Goal: Transaction & Acquisition: Book appointment/travel/reservation

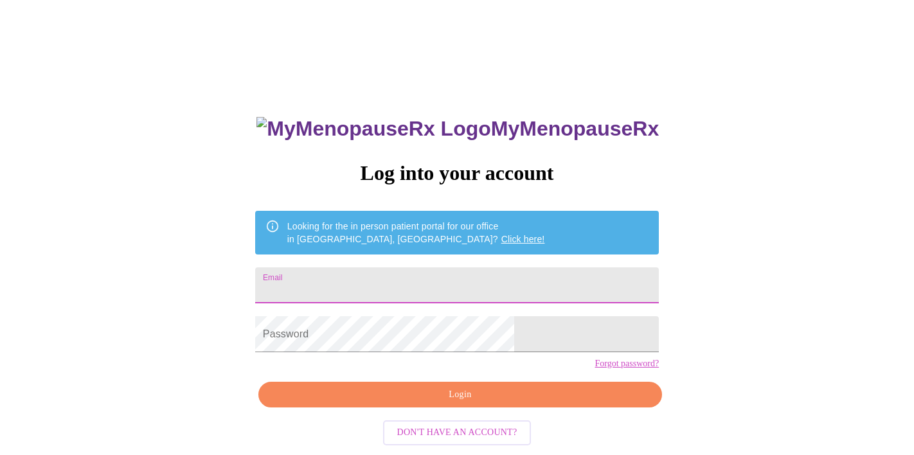
click at [453, 278] on input "Email" at bounding box center [457, 286] width 404 height 36
type input "[EMAIL_ADDRESS][DOMAIN_NAME]"
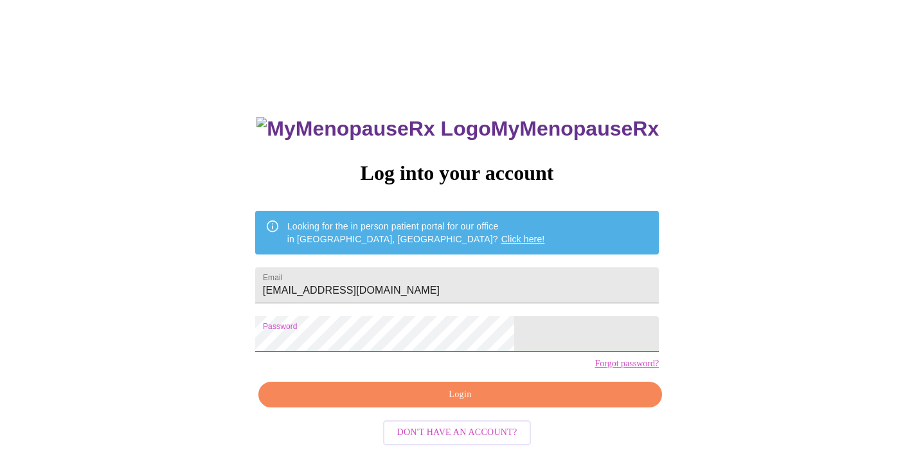
click at [429, 403] on span "Login" at bounding box center [460, 395] width 374 height 16
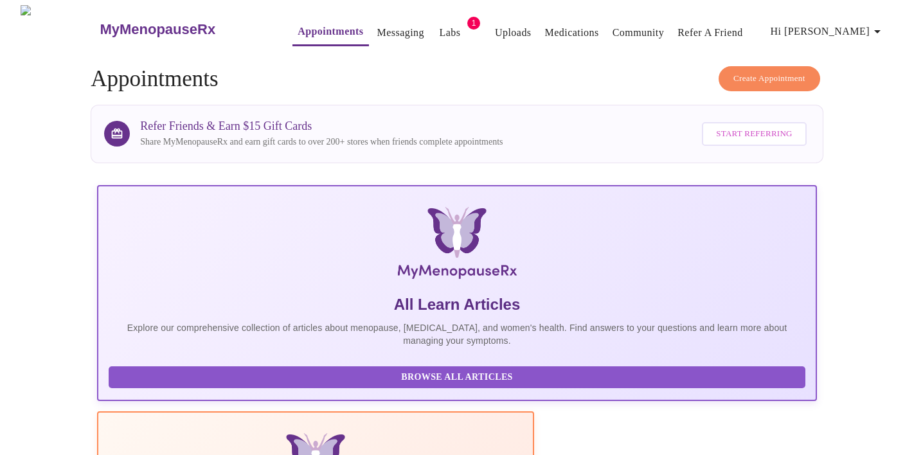
click at [769, 74] on span "Create Appointment" at bounding box center [770, 78] width 72 height 15
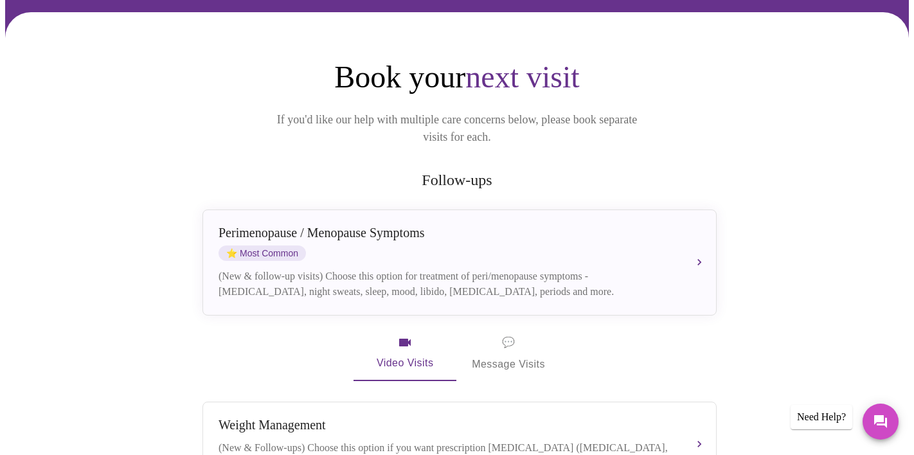
scroll to position [114, 0]
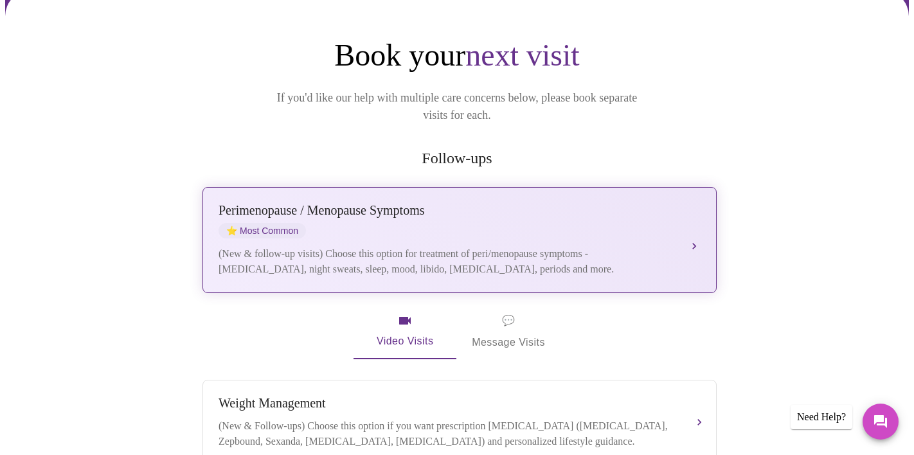
click at [558, 219] on div "[MEDICAL_DATA] / Menopause Symptoms ⭐ Most Common" at bounding box center [447, 220] width 457 height 35
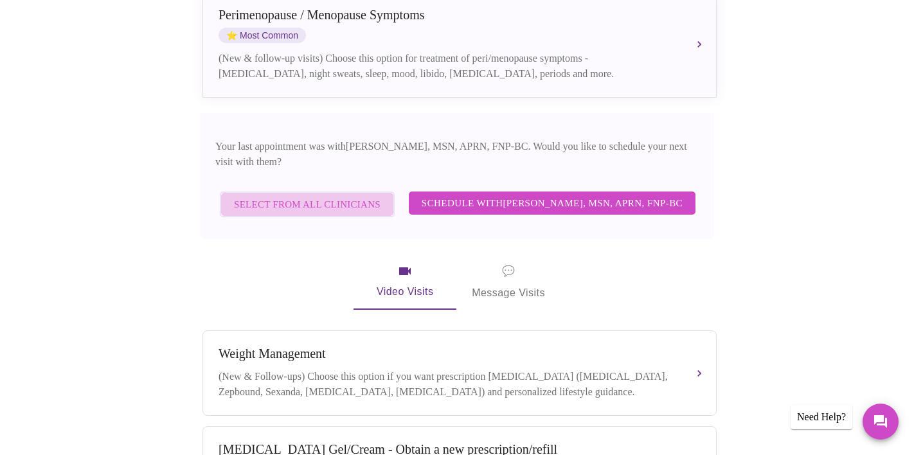
click at [377, 196] on span "Select from All Clinicians" at bounding box center [307, 204] width 147 height 17
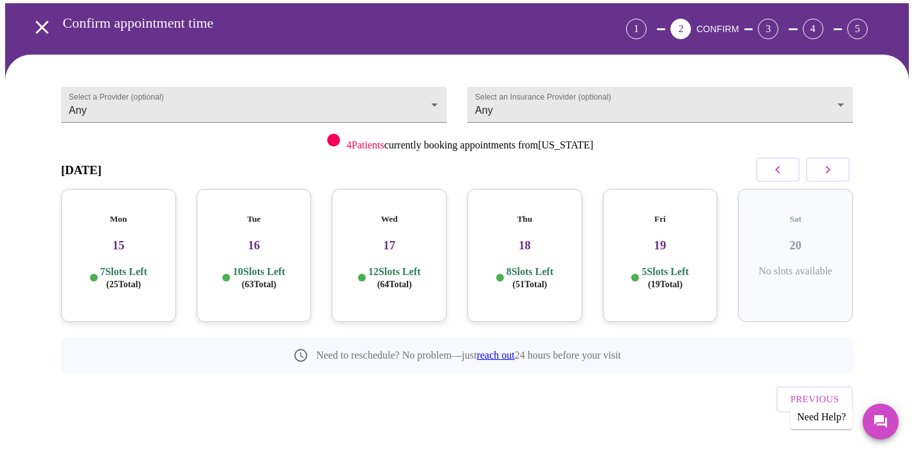
click at [267, 239] on h3 "16" at bounding box center [254, 246] width 95 height 14
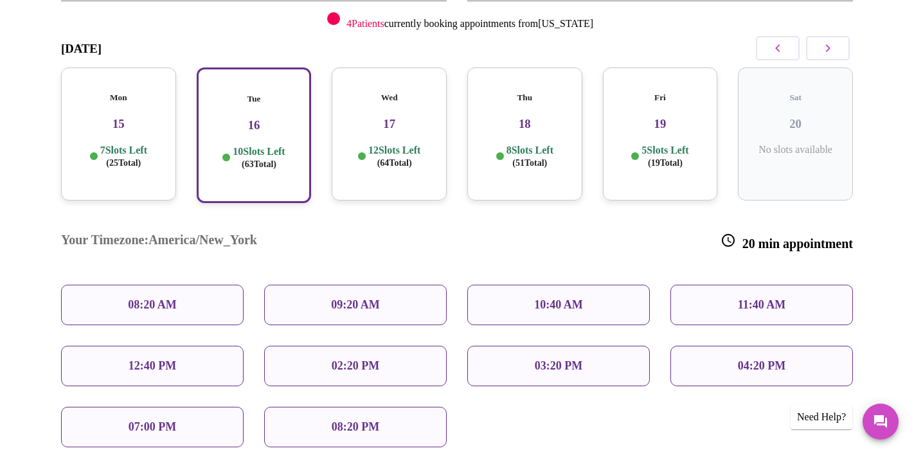
scroll to position [175, 0]
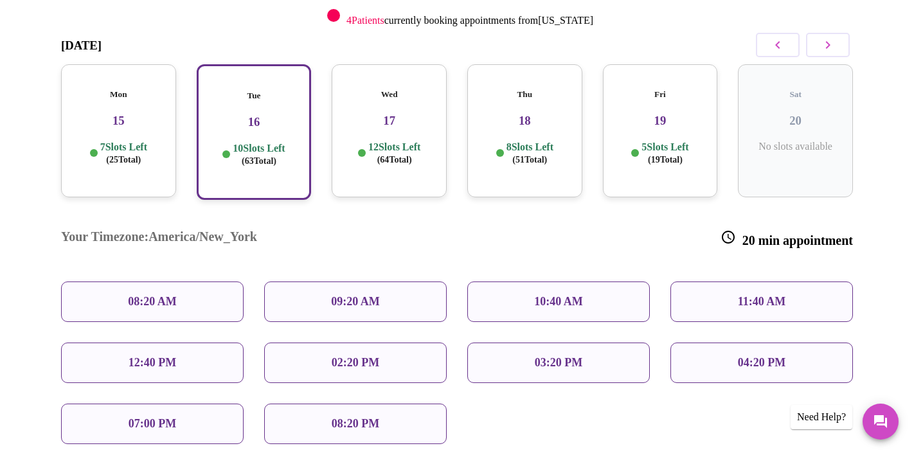
click at [388, 122] on div "Wed 17 12 Slots Left ( 64 Total)" at bounding box center [389, 130] width 115 height 133
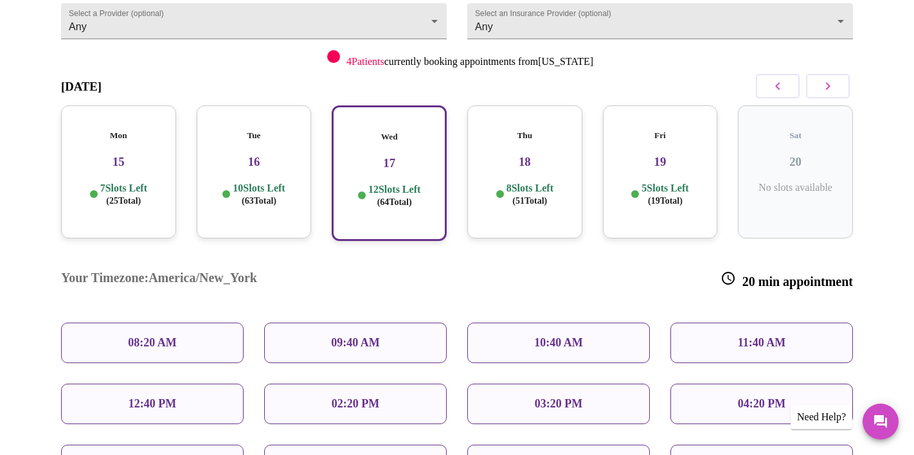
scroll to position [131, 0]
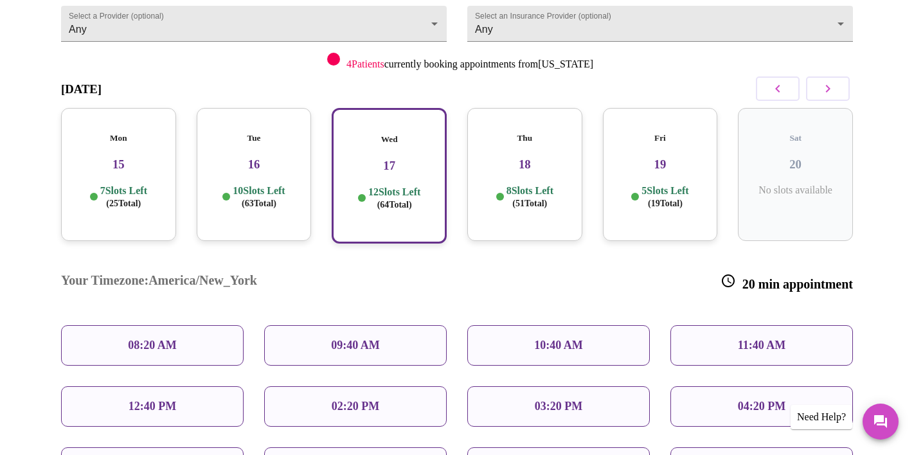
click at [509, 325] on div "10:40 AM" at bounding box center [559, 345] width 183 height 41
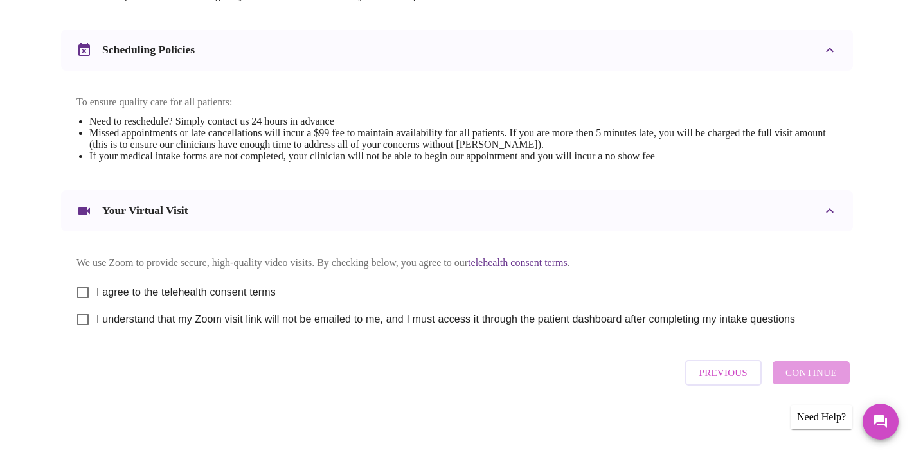
scroll to position [477, 0]
click at [214, 285] on span "I agree to the telehealth consent terms" at bounding box center [185, 292] width 179 height 15
click at [96, 283] on input "I agree to the telehealth consent terms" at bounding box center [82, 292] width 27 height 27
checkbox input "true"
click at [214, 318] on span "I understand that my Zoom visit link will not be emailed to me, and I must acce…" at bounding box center [445, 319] width 699 height 15
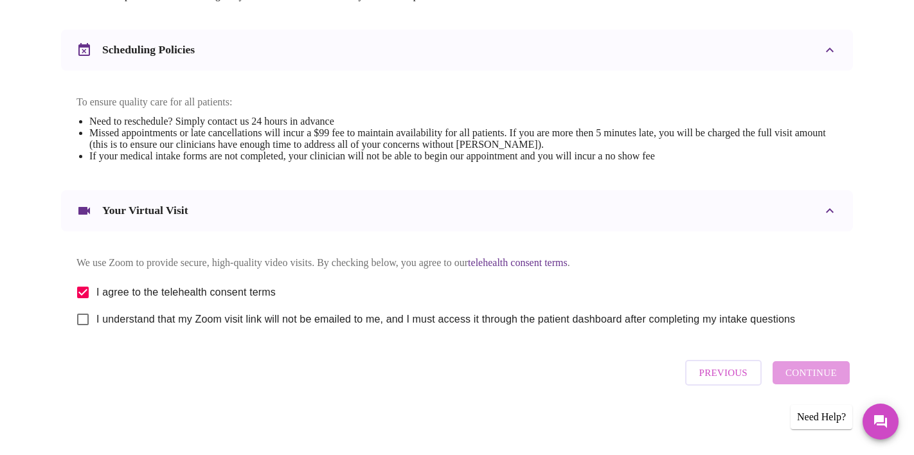
click at [96, 318] on input "I understand that my Zoom visit link will not be emailed to me, and I must acce…" at bounding box center [82, 319] width 27 height 27
checkbox input "true"
click at [805, 377] on span "Continue" at bounding box center [811, 373] width 51 height 17
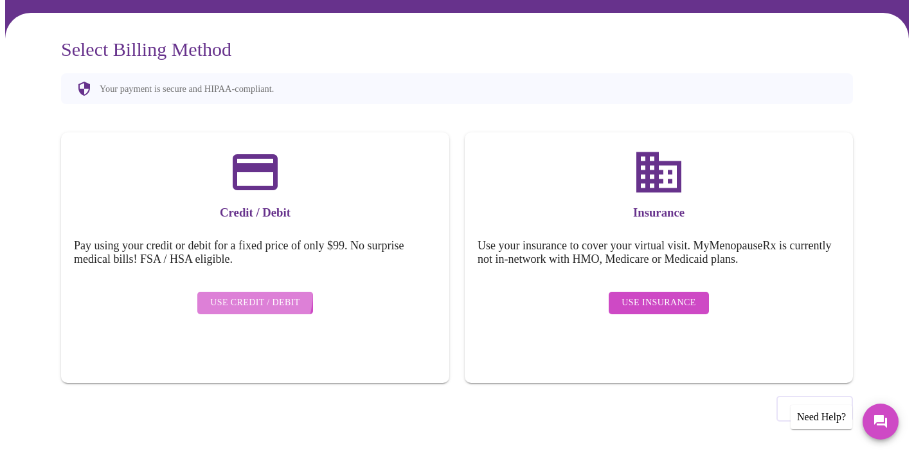
click at [226, 292] on button "Use Credit / Debit" at bounding box center [255, 303] width 116 height 23
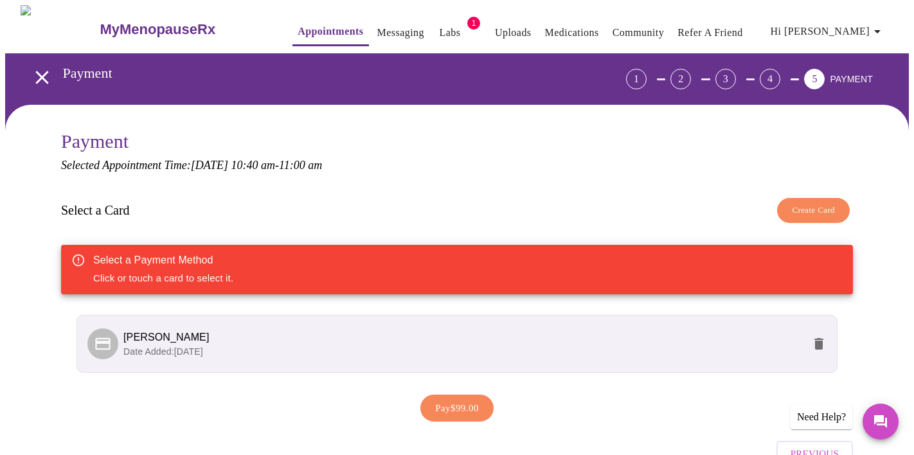
click at [323, 350] on p "Date Added: [DATE]" at bounding box center [463, 351] width 680 height 13
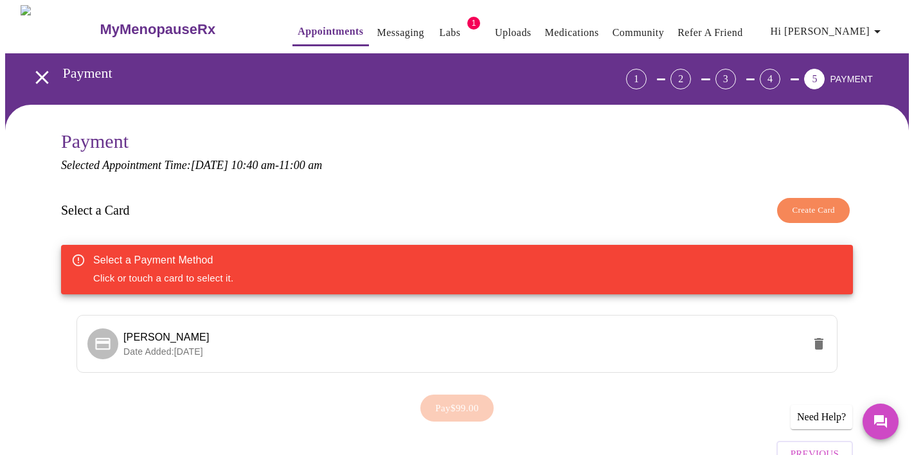
click at [561, 240] on div "Select a Card Create Card Select a Payment Method Click or touch a card to sele…" at bounding box center [457, 290] width 792 height 197
click at [558, 257] on div "Select a Payment Method Click or touch a card to select it." at bounding box center [457, 270] width 792 height 50
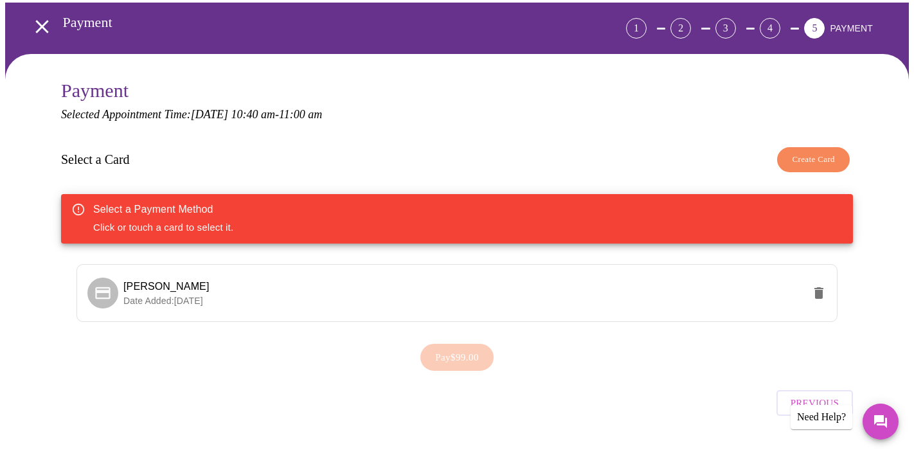
scroll to position [71, 0]
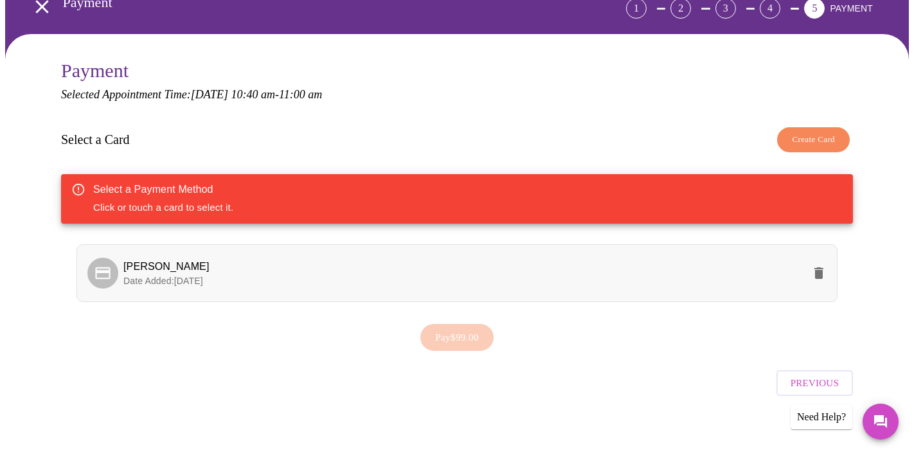
click at [153, 267] on span "[PERSON_NAME]" at bounding box center [166, 266] width 86 height 11
click at [464, 334] on span "Pay $99.00" at bounding box center [457, 337] width 44 height 17
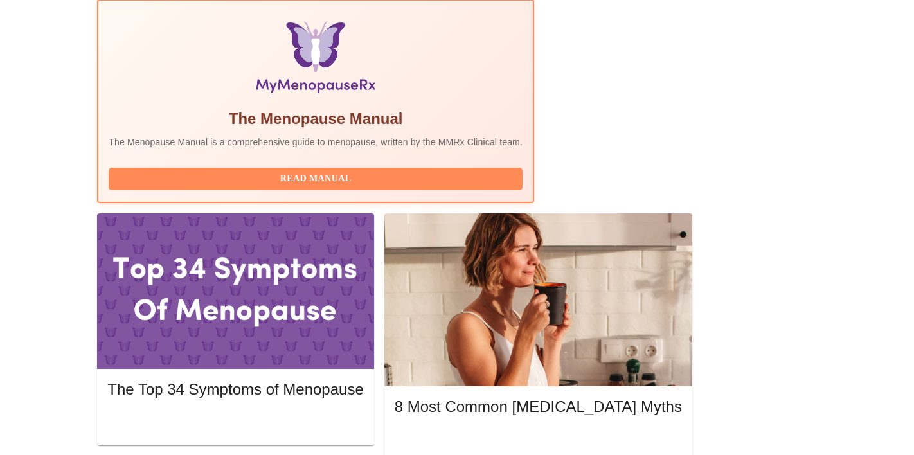
scroll to position [414, 0]
